Goal: Download file/media

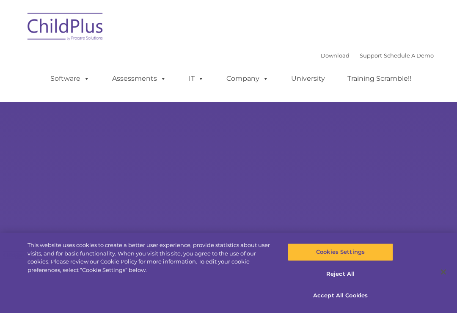
select select "MEDIUM"
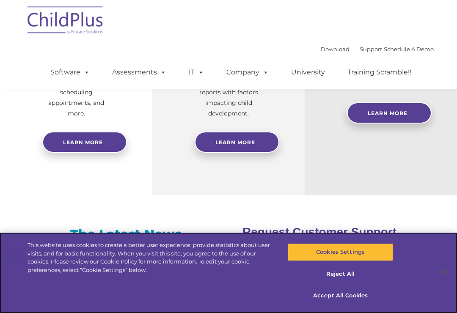
scroll to position [437, 0]
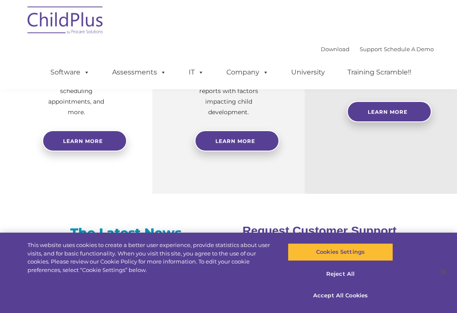
click at [77, 26] on img at bounding box center [65, 21] width 85 height 42
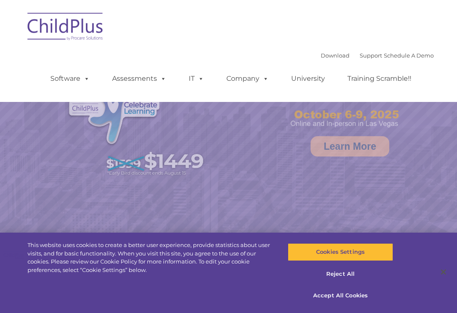
select select "MEDIUM"
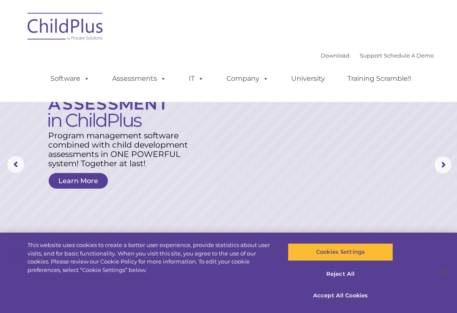
click at [70, 77] on link "Software" at bounding box center [70, 78] width 56 height 17
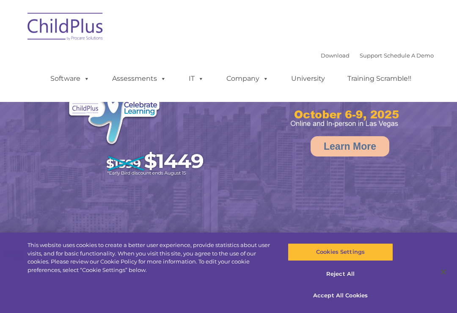
select select "MEDIUM"
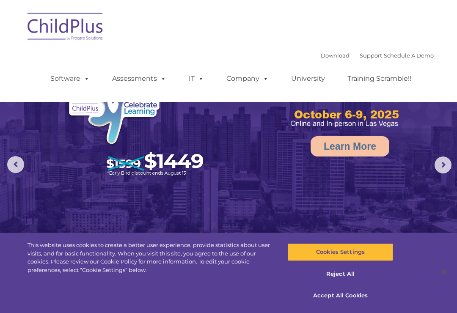
click at [327, 56] on link "Download" at bounding box center [335, 55] width 29 height 7
